Goal: Obtain resource: Download file/media

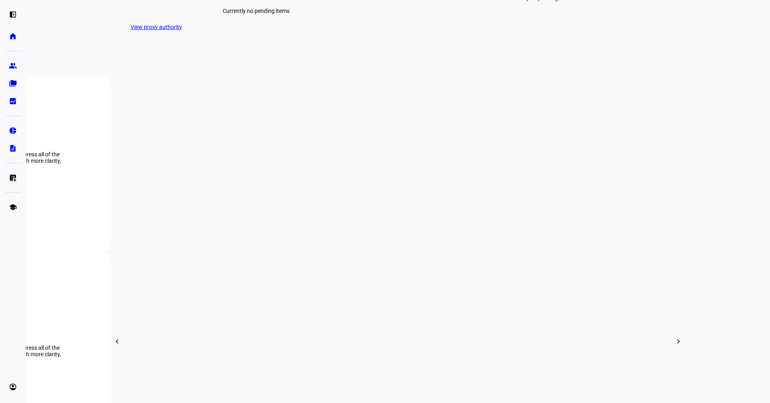
scroll to position [282, 0]
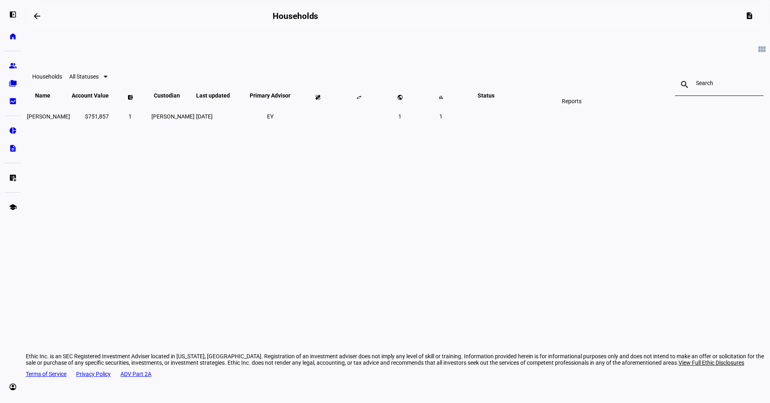
click at [451, 107] on span at bounding box center [440, 96] width 19 height 19
click at [443, 120] on span "1" at bounding box center [440, 116] width 3 height 6
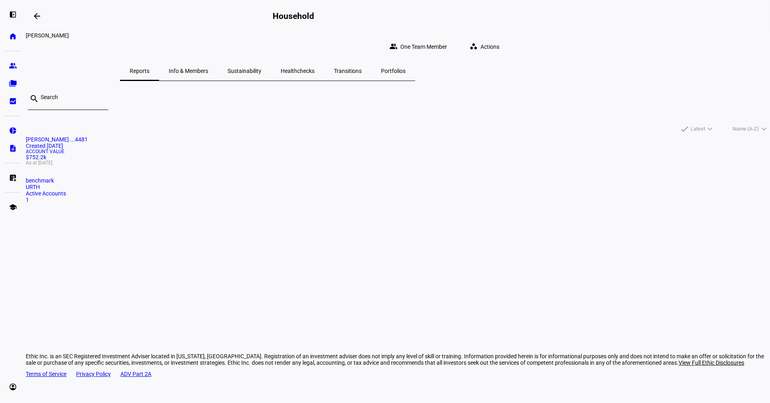
click at [195, 186] on mat-card "[PERSON_NAME] ...4481 Created [DATE] Account Value $752.2k As at [DATE] benchma…" at bounding box center [398, 169] width 744 height 67
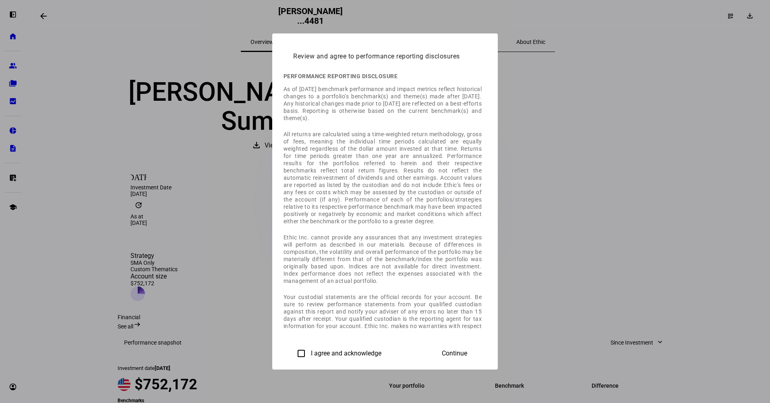
click at [293, 346] on div "I agree and acknowledge" at bounding box center [337, 353] width 88 height 16
click at [309, 351] on label "I agree and acknowledge" at bounding box center [345, 353] width 72 height 7
click at [293, 351] on input "I agree and acknowledge" at bounding box center [301, 353] width 16 height 16
checkbox input "true"
click at [487, 356] on mat-dialog-actions "I agree and acknowledge Continue" at bounding box center [385, 352] width 203 height 29
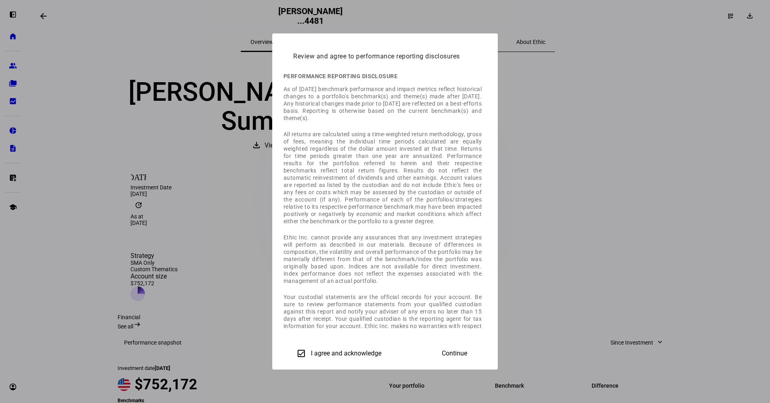
click at [467, 354] on span "Continue" at bounding box center [454, 353] width 25 height 7
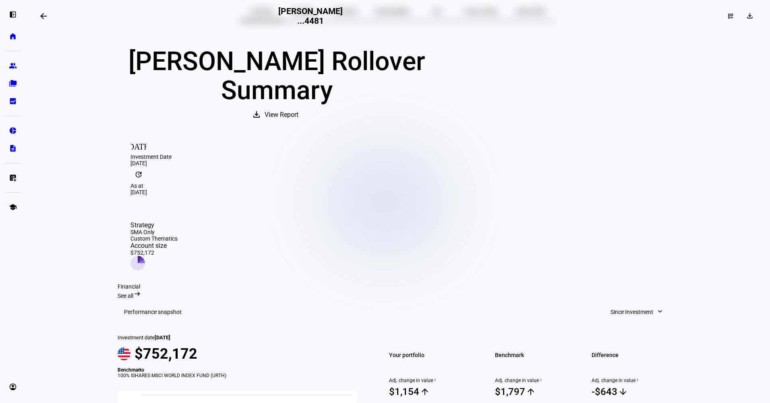
scroll to position [81, 0]
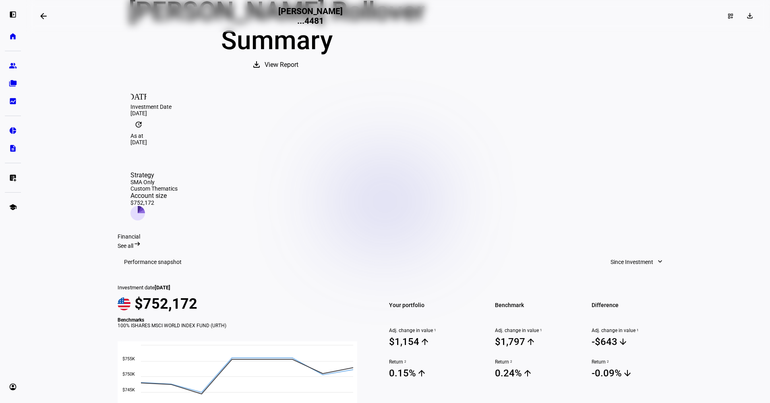
click at [298, 74] on span "View Report" at bounding box center [282, 64] width 34 height 19
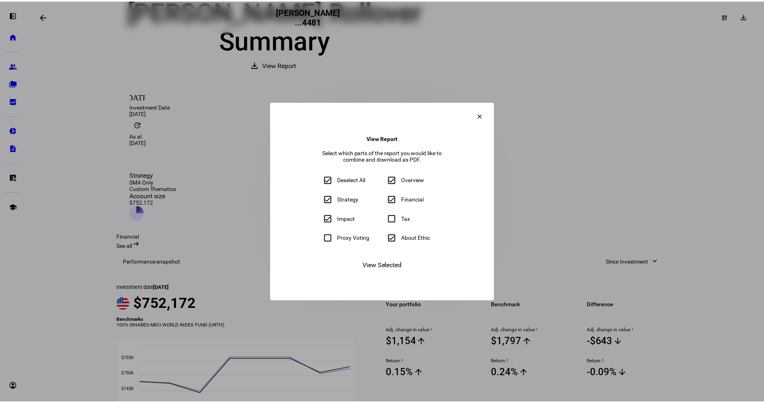
scroll to position [93, 0]
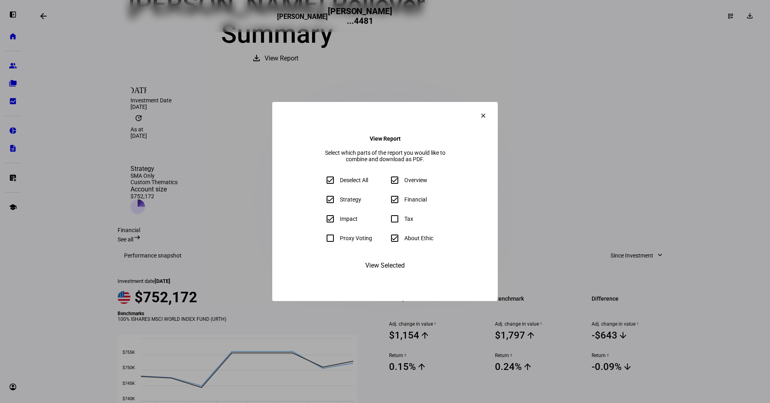
click at [381, 275] on span "View Selected" at bounding box center [384, 265] width 39 height 19
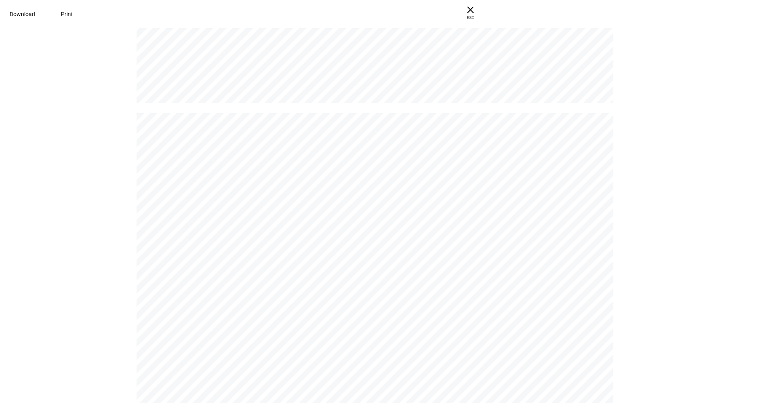
scroll to position [1168, 0]
click at [73, 15] on span "Print" at bounding box center [67, 14] width 12 height 6
click at [172, 25] on div "Download Print" at bounding box center [241, 14] width 483 height 28
click at [45, 18] on span at bounding box center [22, 13] width 45 height 19
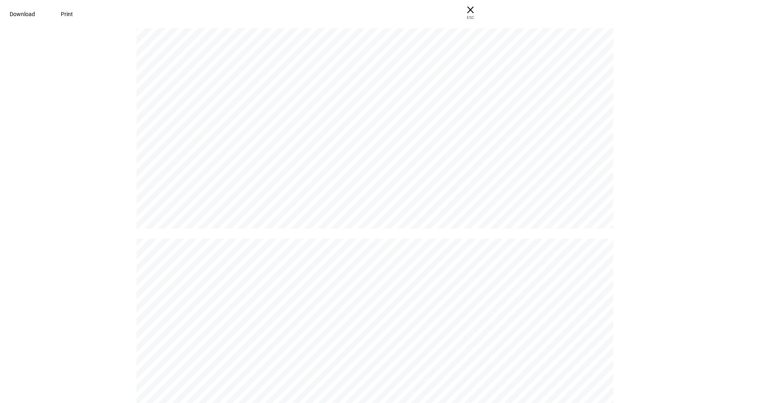
click at [695, 214] on div "[PERSON_NAME] Rollover [PERSON_NAME] Rollover [PERSON_NAME] ...4481 | Portfolio…" at bounding box center [382, 214] width 764 height 377
click at [185, 12] on div "Download Print" at bounding box center [241, 14] width 483 height 28
click at [73, 15] on span "Print" at bounding box center [67, 14] width 12 height 6
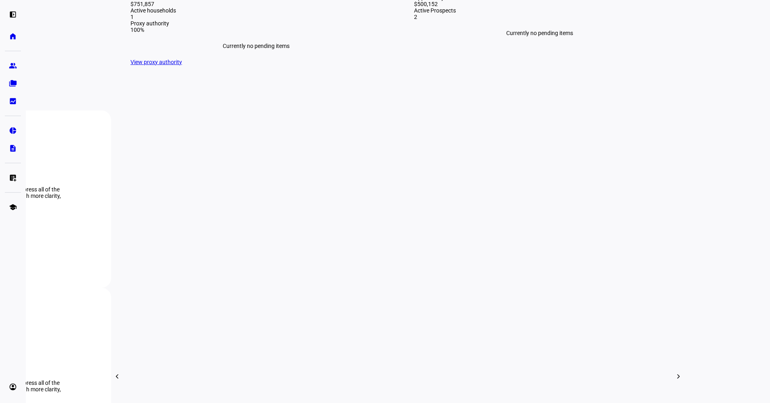
scroll to position [242, 0]
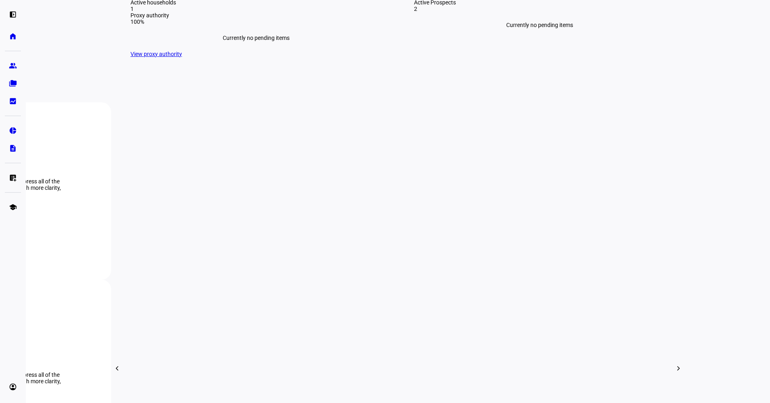
click at [170, 70] on div "Households View all households AUM $751,857 Active households 1 Proxy authority…" at bounding box center [256, 16] width 277 height 110
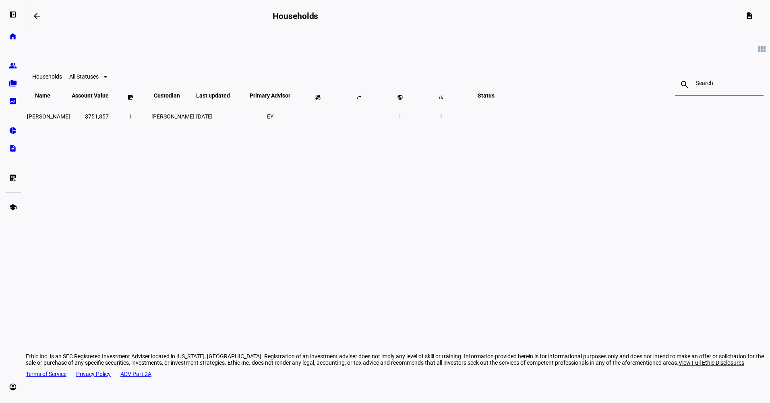
click at [501, 104] on mat-icon "keyboard_arrow_up" at bounding box center [496, 99] width 10 height 10
click at [510, 126] on td at bounding box center [486, 116] width 48 height 29
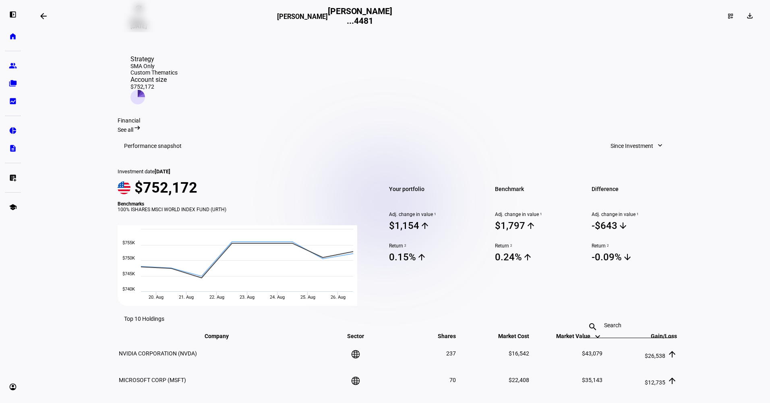
scroll to position [242, 0]
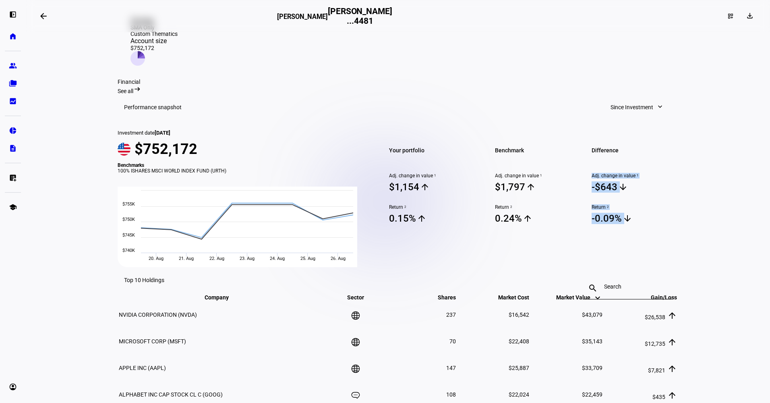
drag, startPoint x: 764, startPoint y: 112, endPoint x: 771, endPoint y: 245, distance: 133.5
click at [770, 245] on html "left_panel_open home Home Advisors group Prospects folder_copy Households bid_l…" at bounding box center [385, 201] width 770 height 403
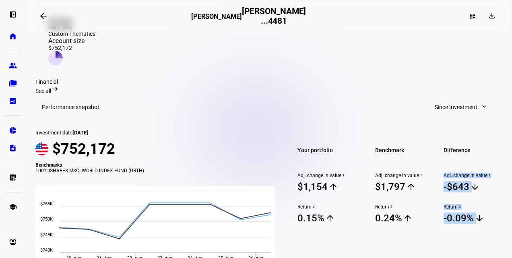
scroll to position [282, 0]
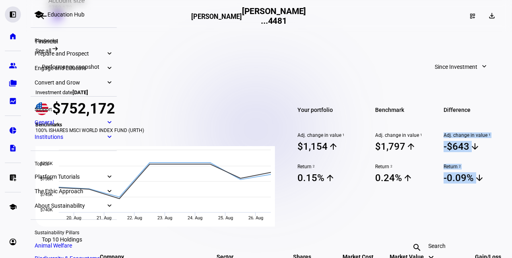
click at [13, 15] on eth-mat-symbol "left_panel_open" at bounding box center [13, 14] width 8 height 8
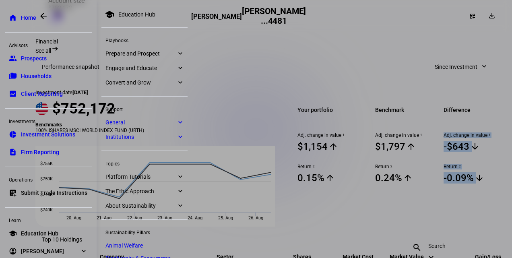
scroll to position [27, 0]
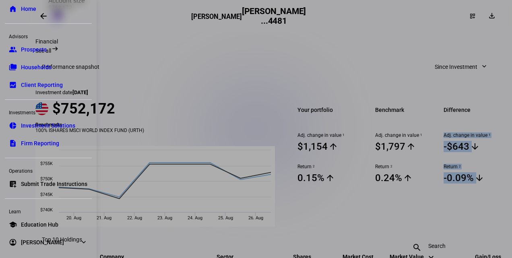
click at [15, 3] on link "home Home" at bounding box center [48, 9] width 87 height 16
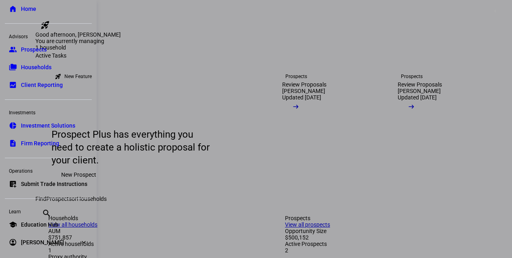
click at [393, 54] on div at bounding box center [256, 129] width 512 height 258
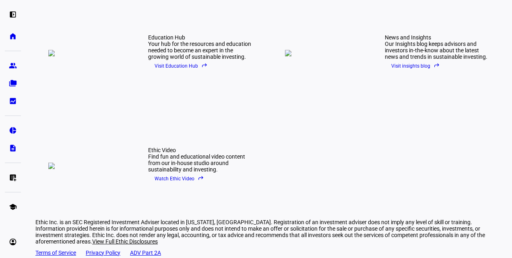
scroll to position [1118, 0]
